Goal: Navigation & Orientation: Find specific page/section

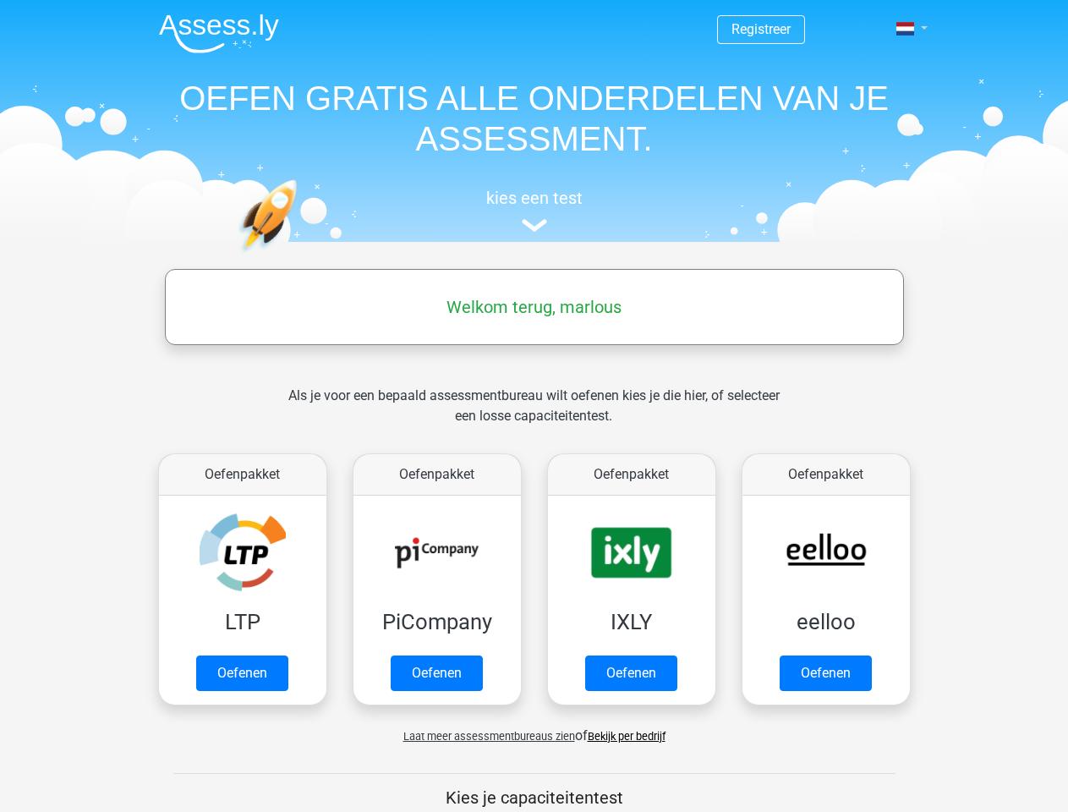
click at [906, 29] on span at bounding box center [905, 29] width 18 height 14
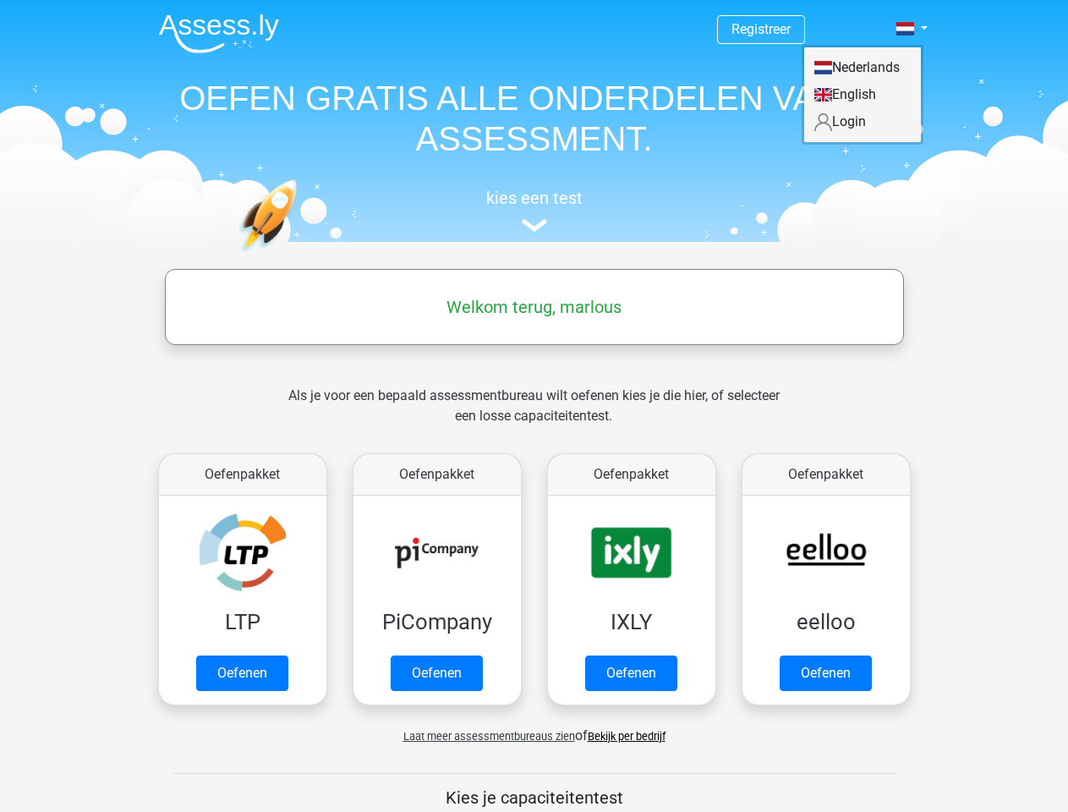
click at [484, 736] on span "Laat meer assessmentbureaus zien" at bounding box center [489, 736] width 172 height 13
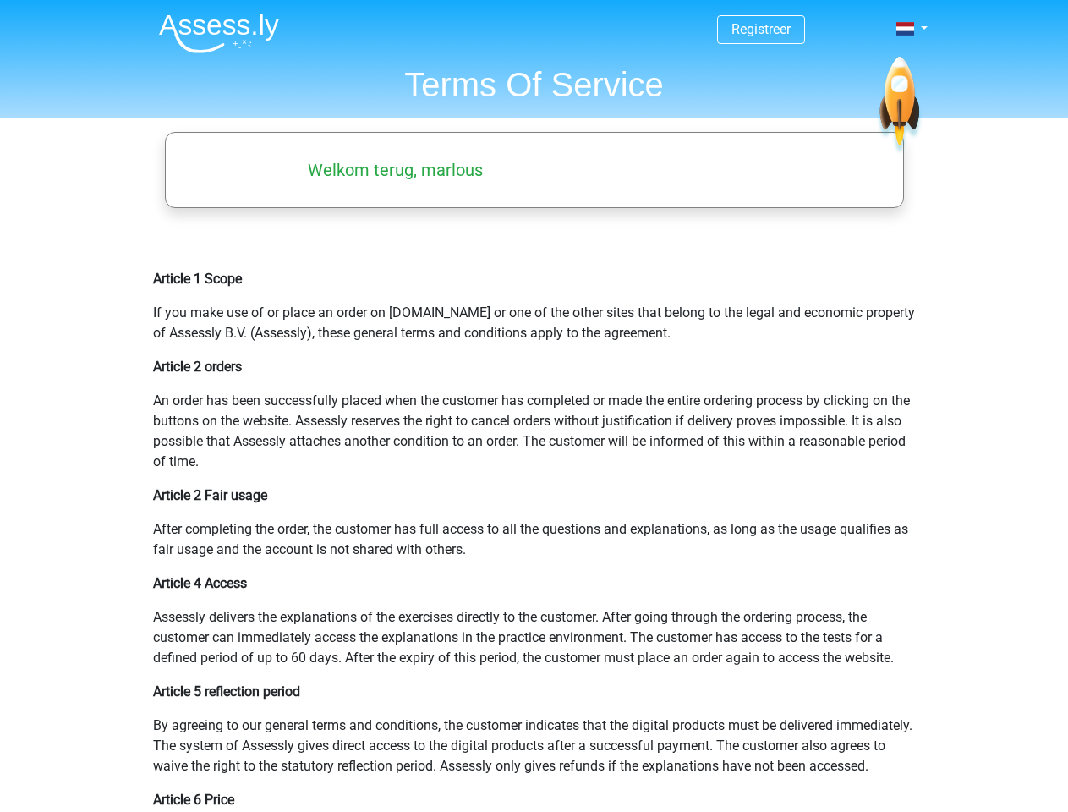
click at [906, 29] on span at bounding box center [905, 29] width 18 height 14
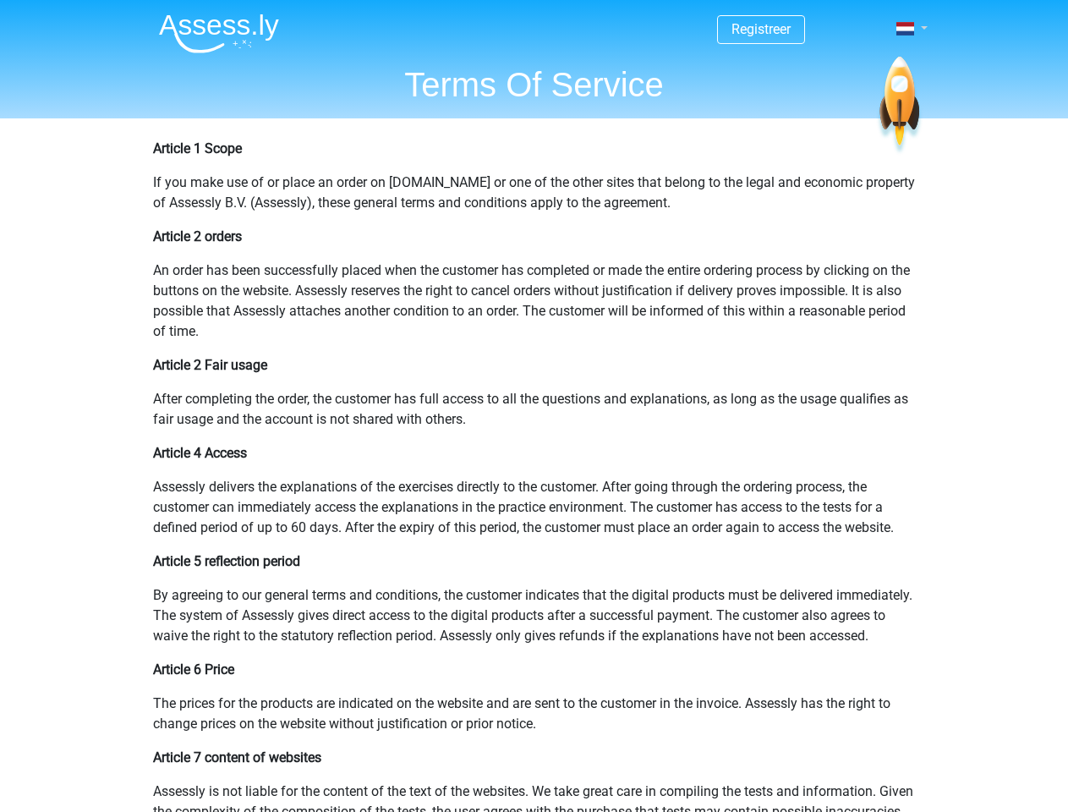
click at [906, 29] on span at bounding box center [905, 29] width 18 height 14
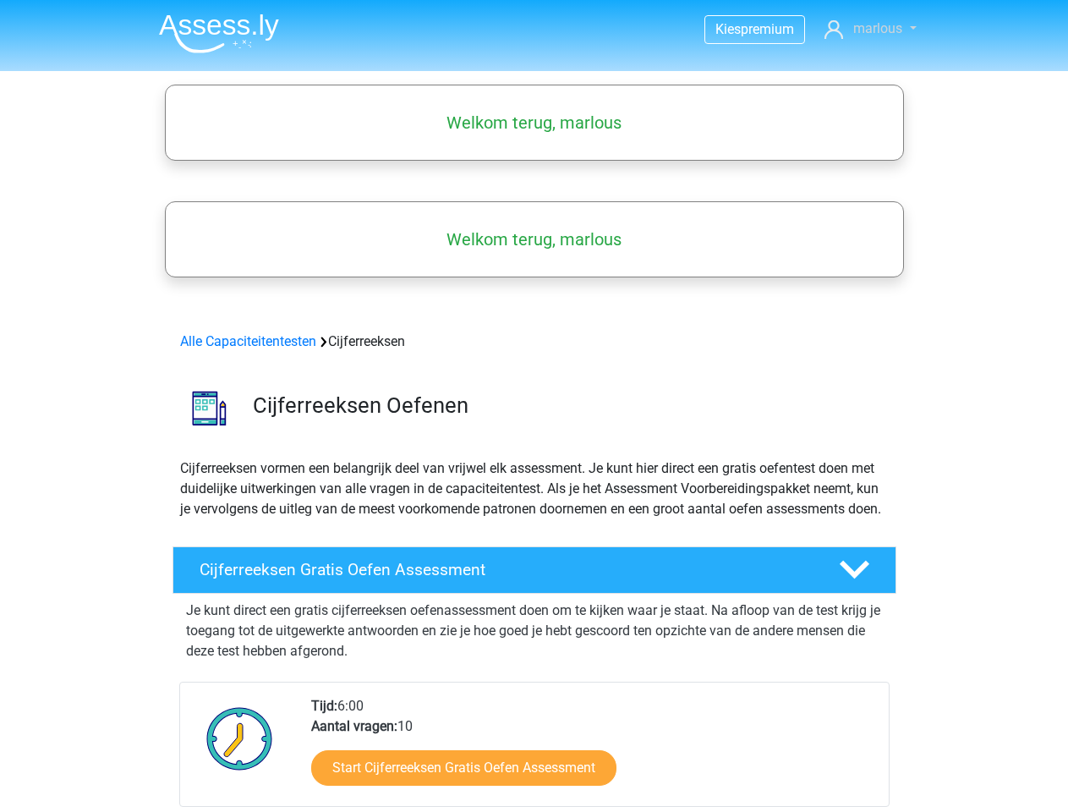
click at [870, 29] on span "marlous" at bounding box center [877, 28] width 49 height 16
